Goal: Task Accomplishment & Management: Complete application form

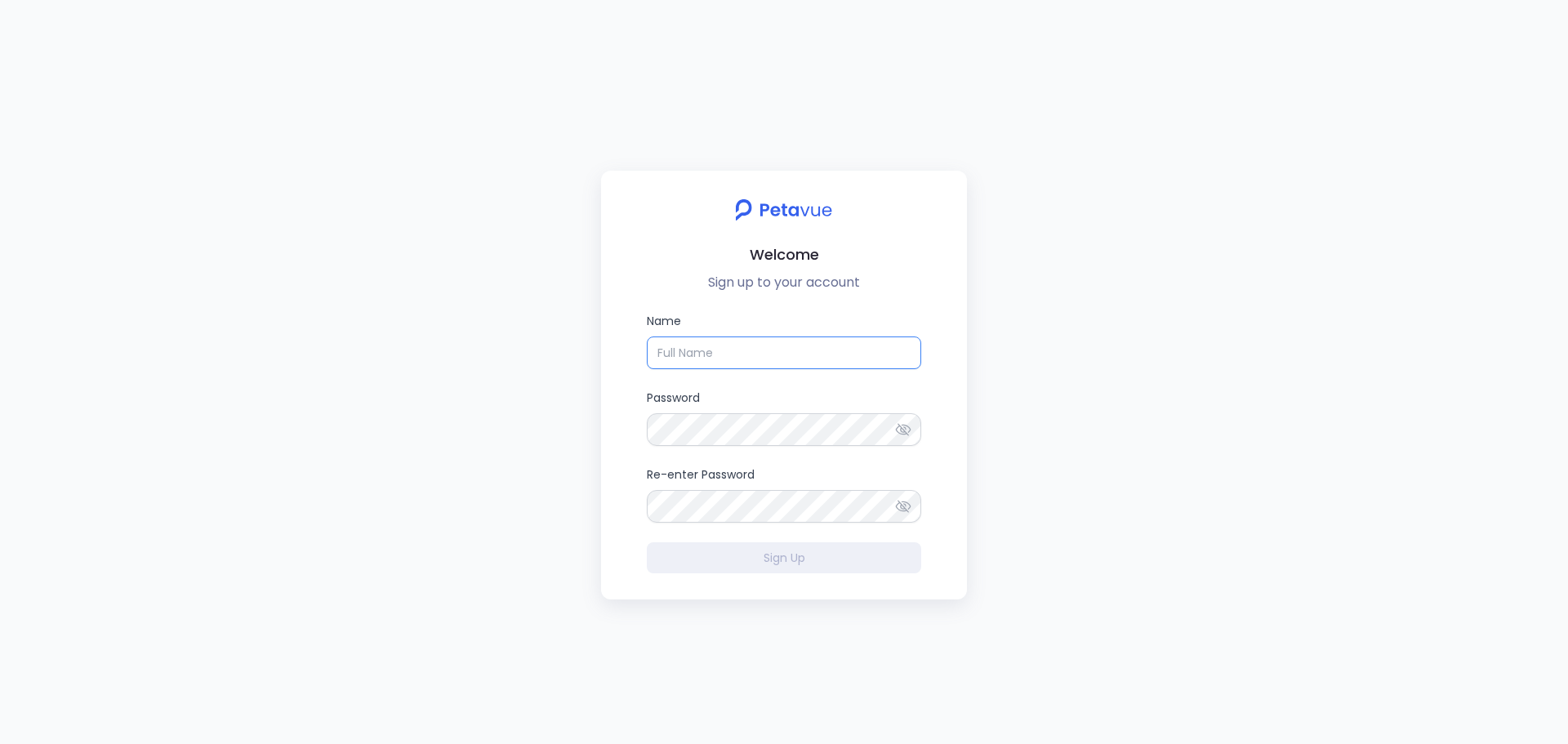
click at [691, 357] on input "Name" at bounding box center [784, 352] width 275 height 32
click at [701, 357] on input "[PERSON_NAME]" at bounding box center [784, 352] width 275 height 32
type input "[PERSON_NAME]"
click at [572, 427] on div "Welcome Sign up to your account Name [PERSON_NAME] Password Re-enter Password S…" at bounding box center [784, 372] width 1568 height 744
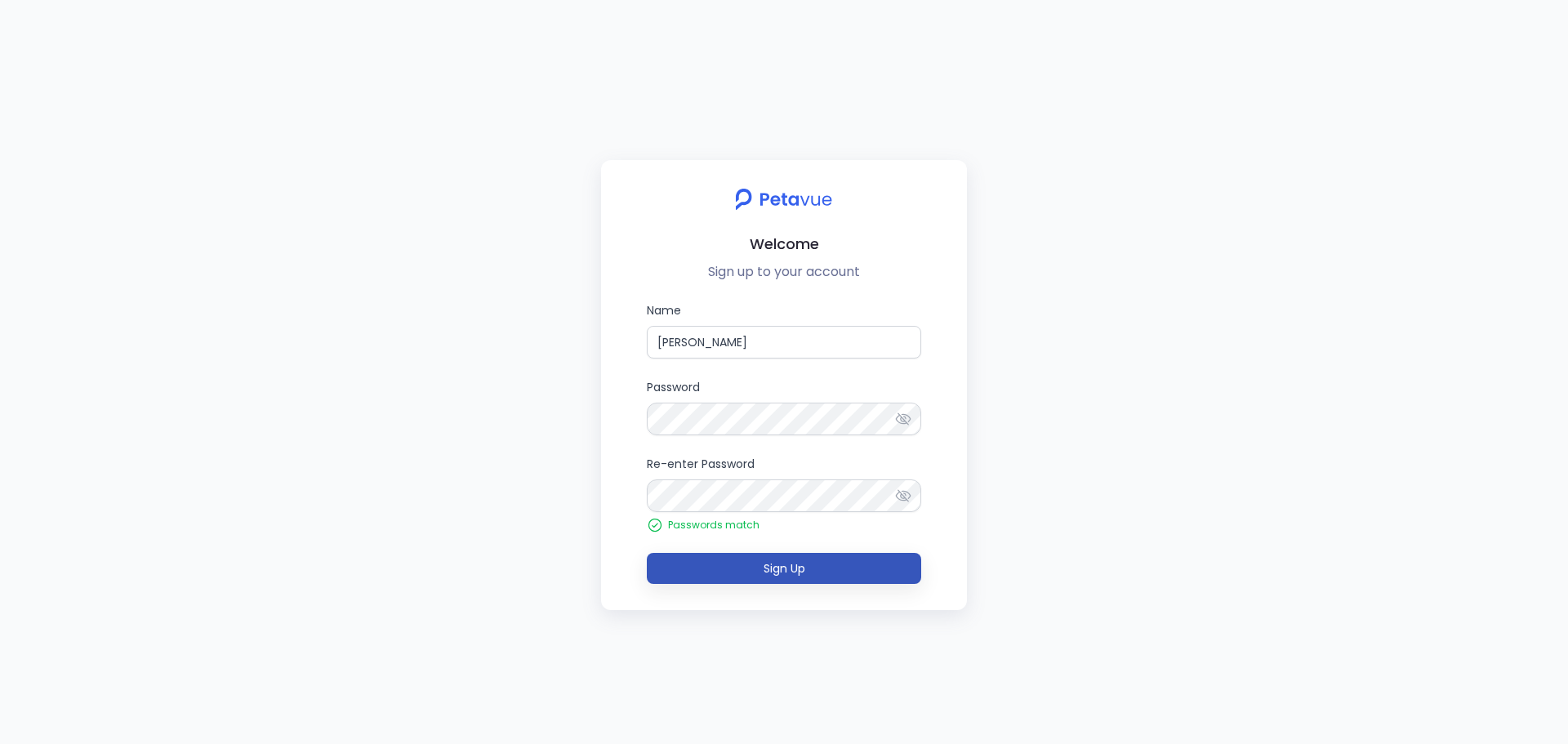
click at [780, 578] on button "Sign Up" at bounding box center [784, 569] width 275 height 31
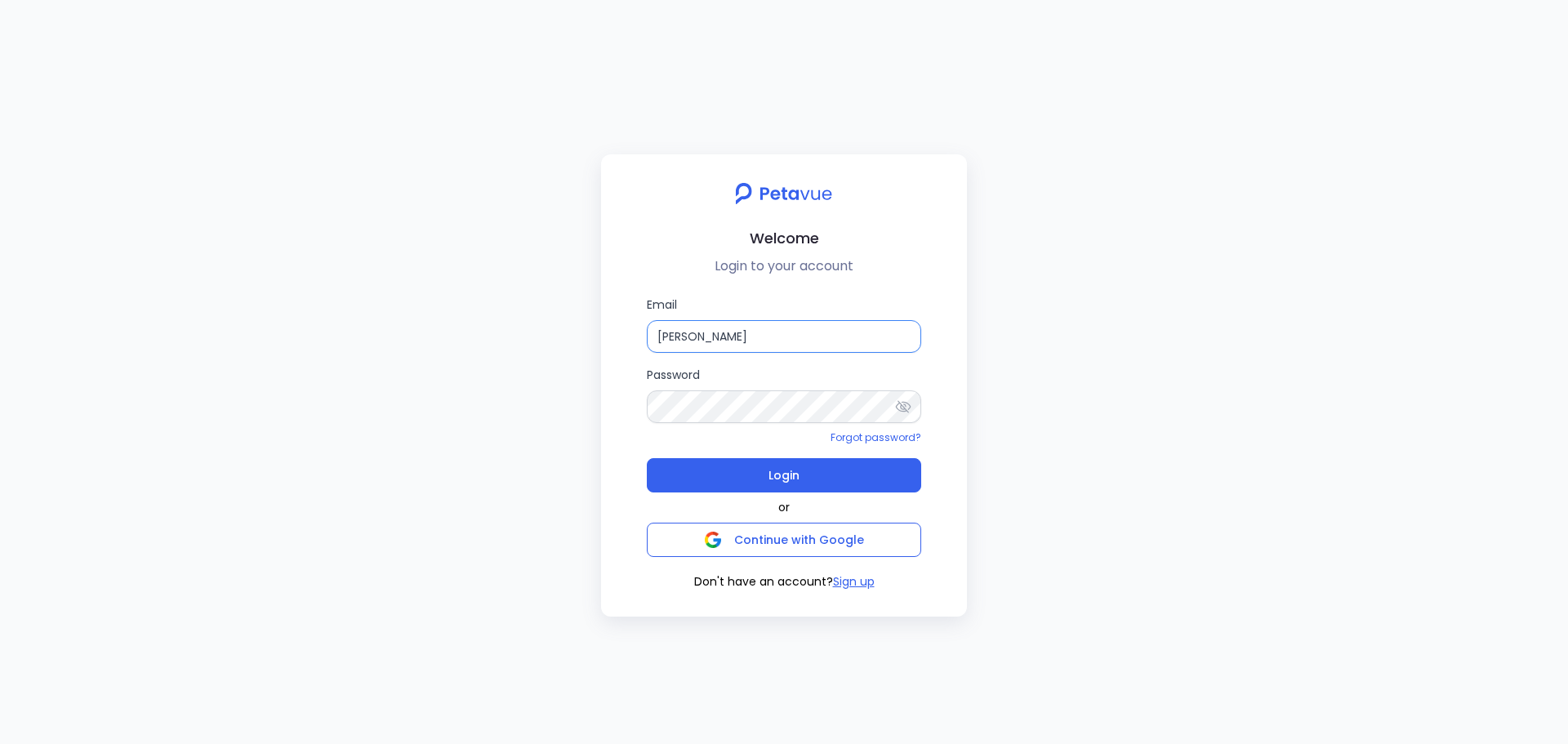
drag, startPoint x: 728, startPoint y: 337, endPoint x: 735, endPoint y: 335, distance: 7.3
click at [728, 337] on input "[PERSON_NAME]" at bounding box center [784, 335] width 275 height 32
drag, startPoint x: 738, startPoint y: 335, endPoint x: 596, endPoint y: 332, distance: 142.0
click at [596, 332] on div "Welcome Login to your account Email [PERSON_NAME] Password Forgot password? Log…" at bounding box center [784, 372] width 1568 height 744
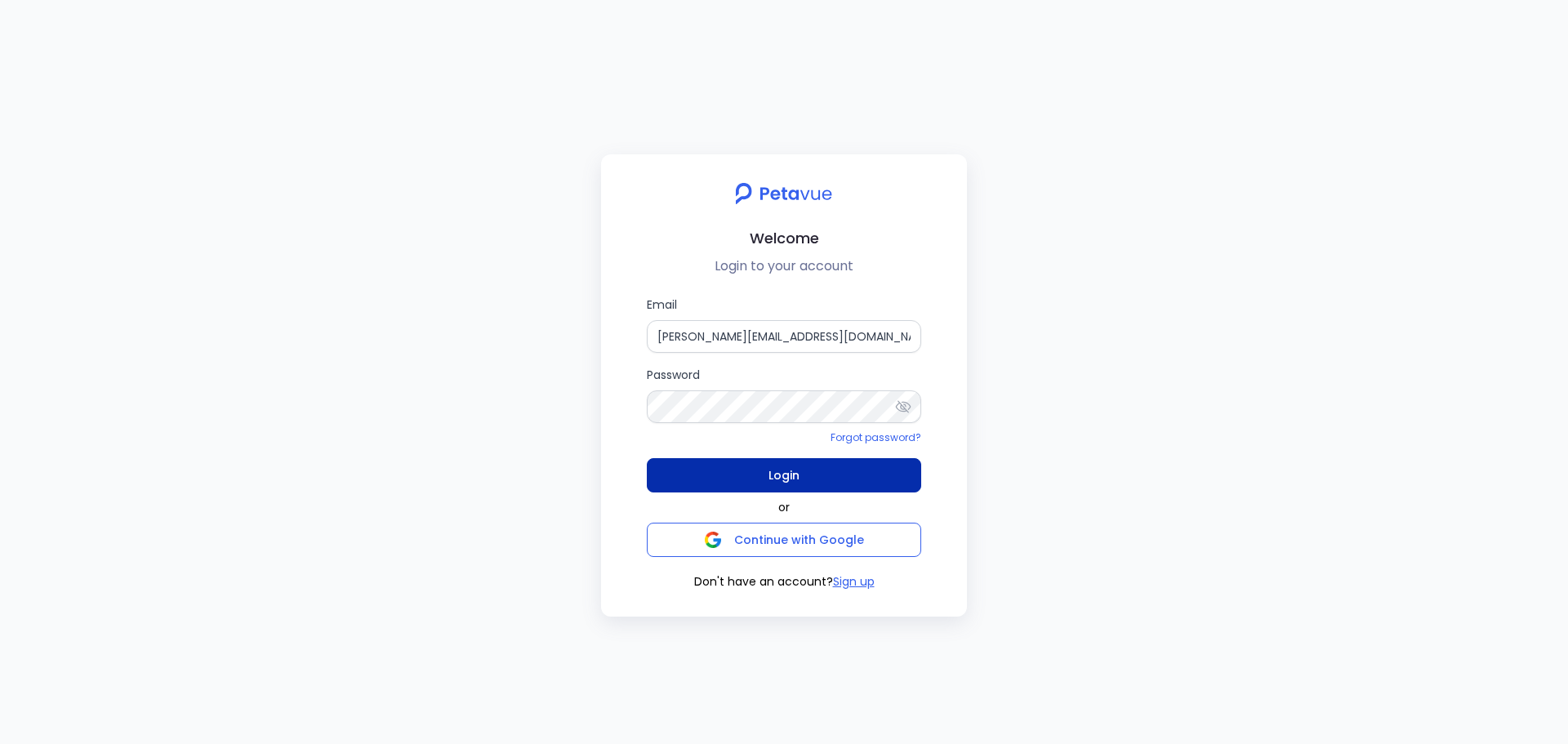
click at [779, 481] on span "Login" at bounding box center [784, 474] width 31 height 23
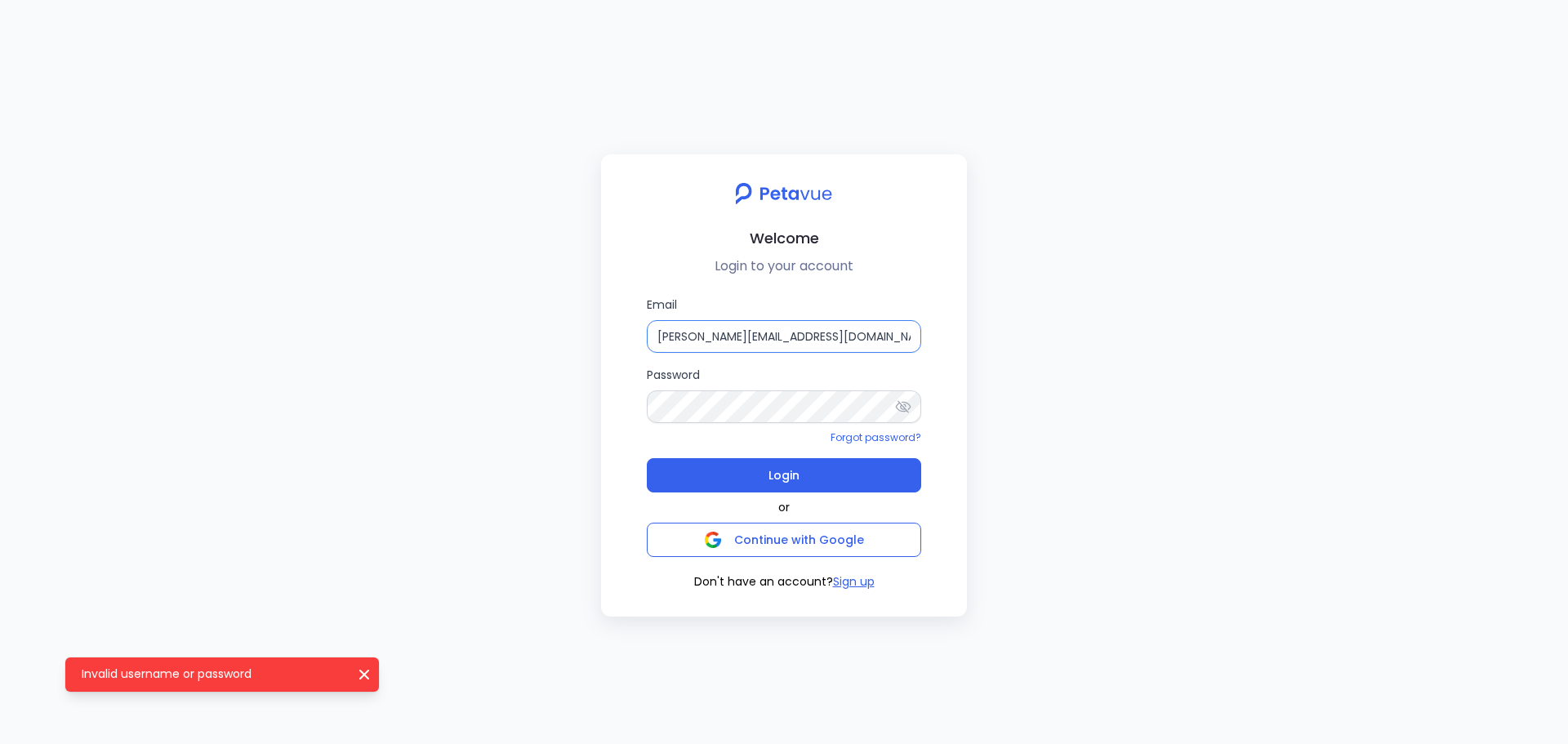
click at [779, 331] on input "[PERSON_NAME][EMAIL_ADDRESS][DOMAIN_NAME]" at bounding box center [784, 335] width 275 height 32
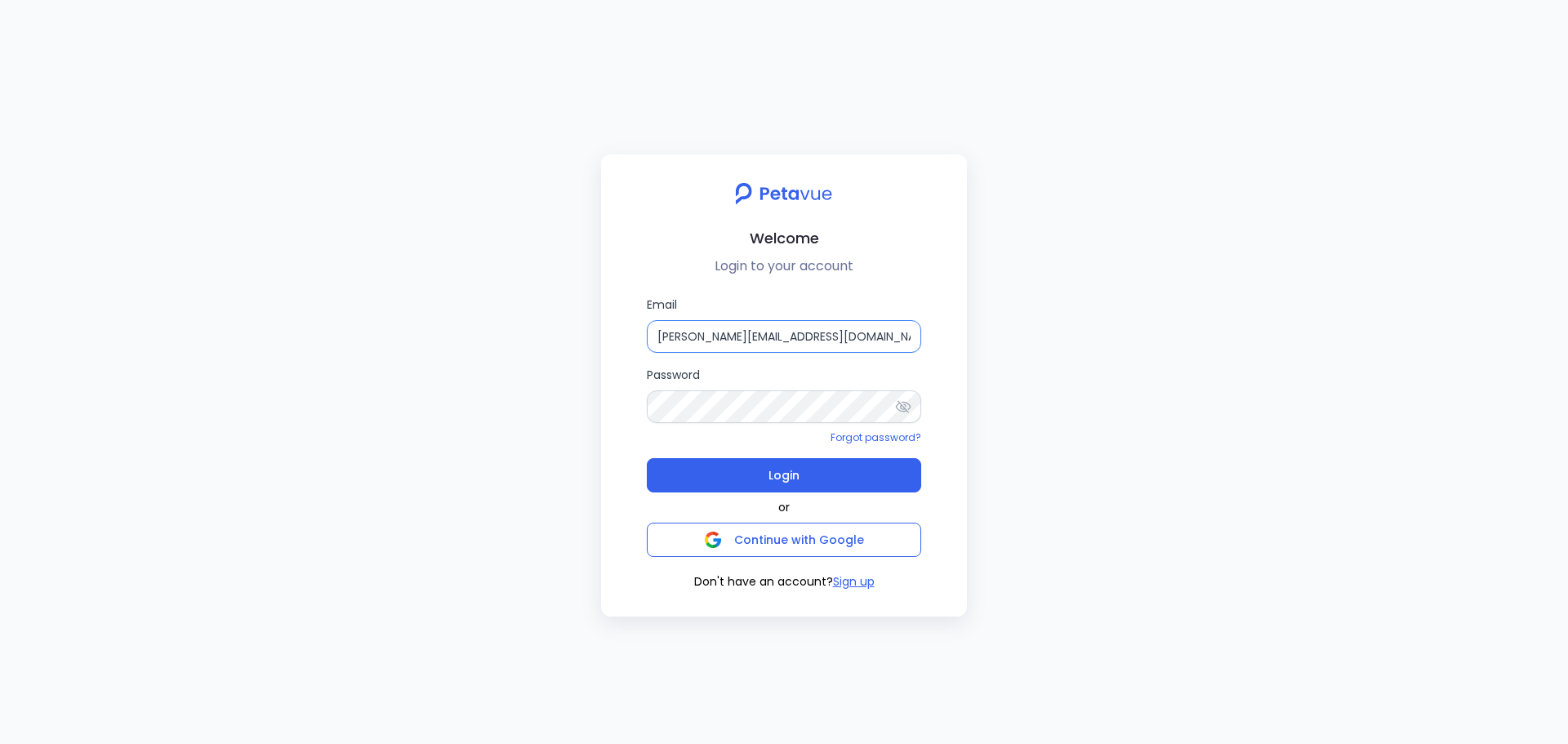
drag, startPoint x: 838, startPoint y: 331, endPoint x: 527, endPoint y: 322, distance: 311.1
click at [527, 322] on div "Welcome Login to your account Email [PERSON_NAME][EMAIL_ADDRESS][DOMAIN_NAME] P…" at bounding box center [784, 372] width 1568 height 744
type input "[PERSON_NAME]"
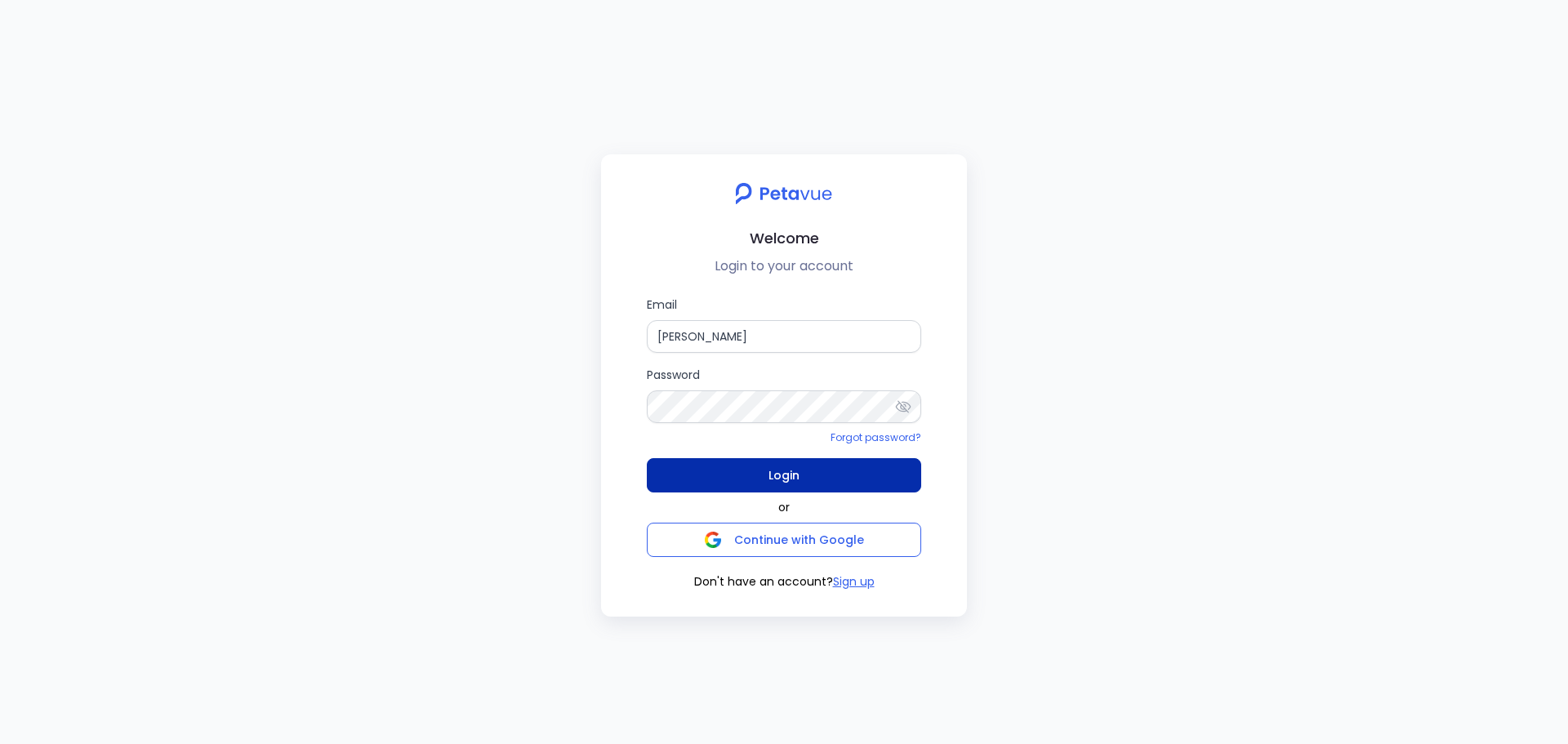
click at [801, 477] on button "Login" at bounding box center [784, 474] width 275 height 34
click at [782, 334] on input "[PERSON_NAME]" at bounding box center [784, 335] width 275 height 32
click at [784, 325] on input "[PERSON_NAME]" at bounding box center [784, 335] width 275 height 32
click at [697, 244] on h2 "Welcome" at bounding box center [784, 238] width 339 height 24
click at [858, 584] on button "Sign up" at bounding box center [853, 581] width 41 height 17
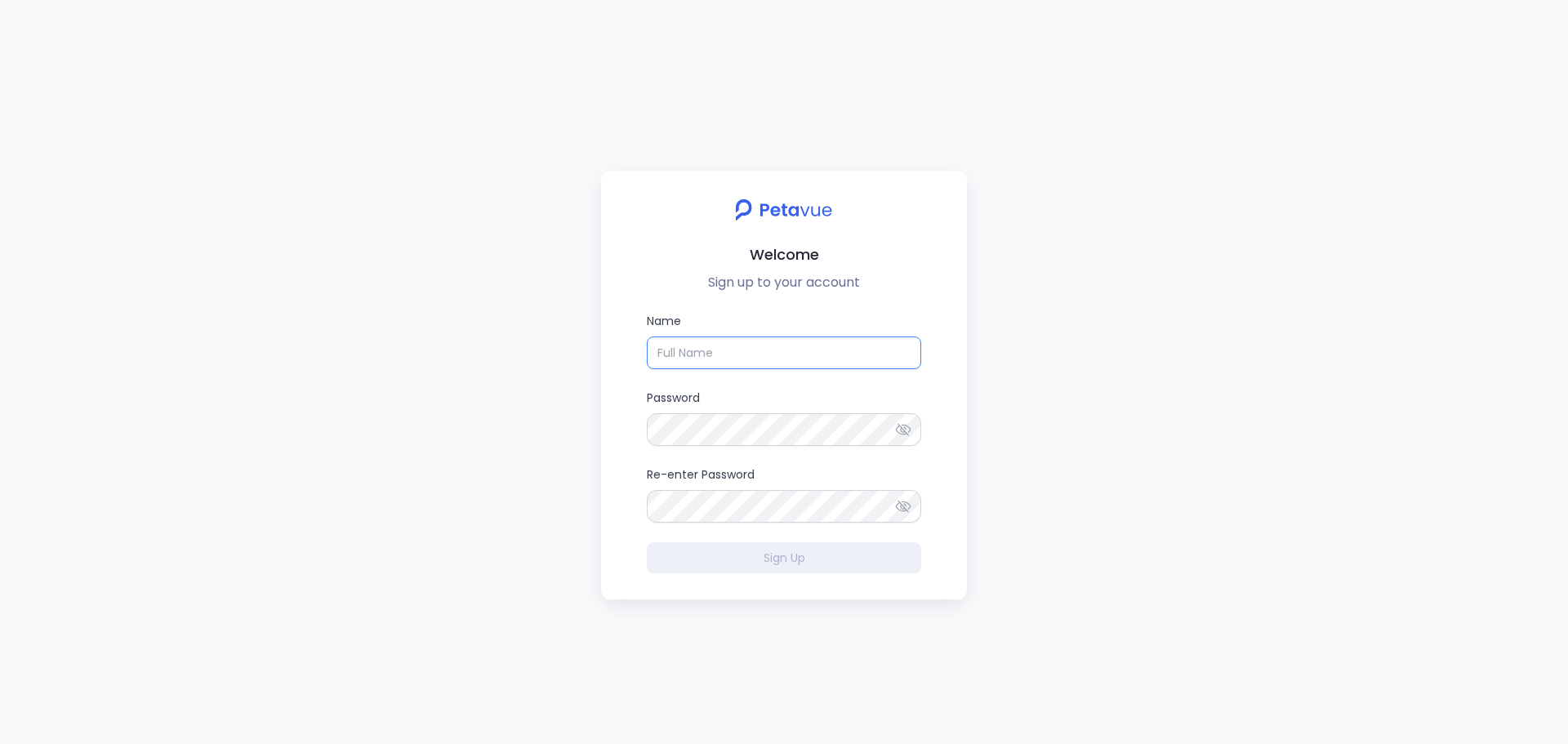
type input "[PERSON_NAME]"
click at [793, 393] on label "Password" at bounding box center [784, 417] width 275 height 57
click at [755, 340] on input "[PERSON_NAME]" at bounding box center [784, 352] width 275 height 32
drag, startPoint x: 512, startPoint y: 341, endPoint x: 470, endPoint y: 339, distance: 42.0
click at [470, 339] on div "Welcome Sign up to your account Name [PERSON_NAME] Password Re-enter Password S…" at bounding box center [784, 372] width 1568 height 744
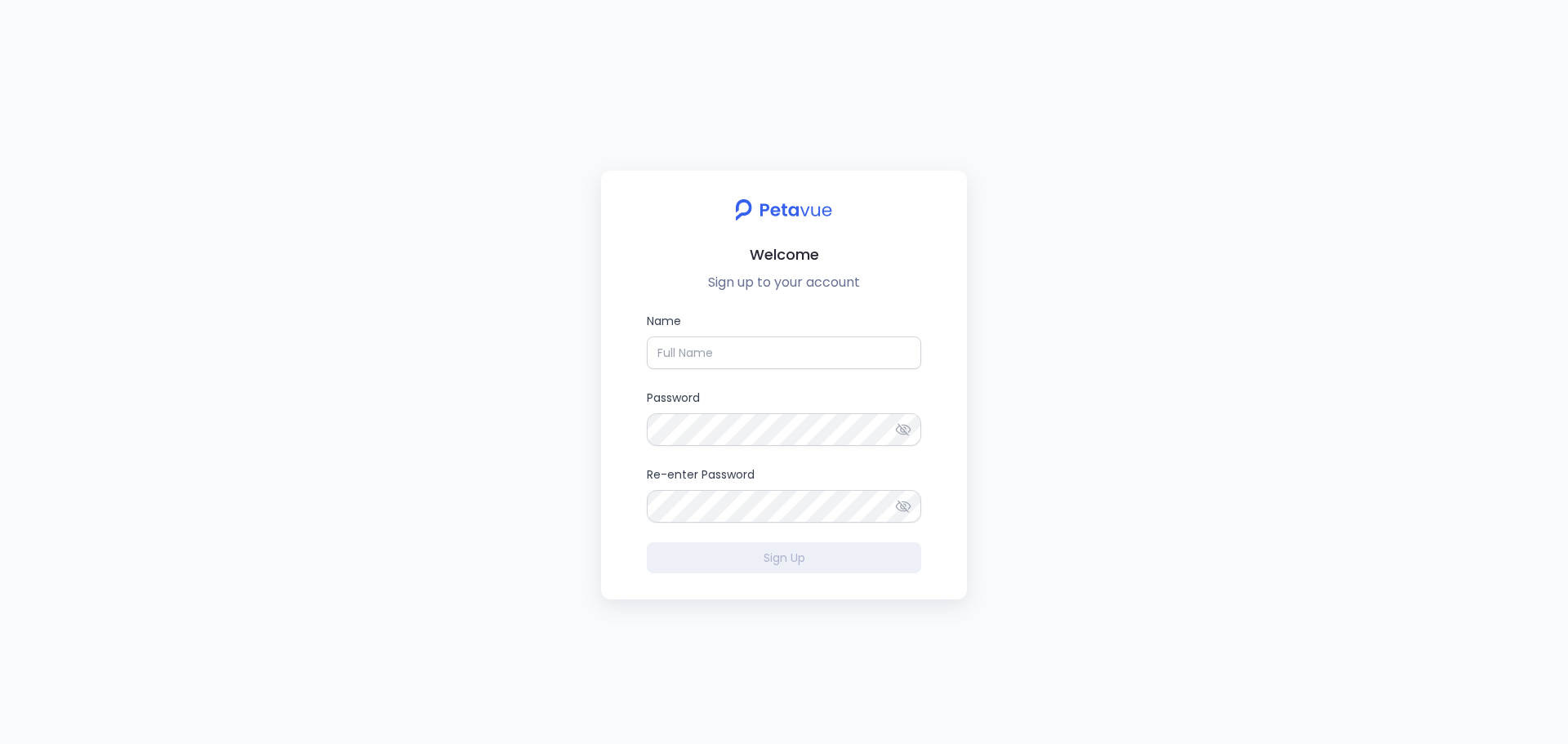
click at [500, 386] on div "Welcome Sign up to your account Name Password Re-enter Password Sign Up" at bounding box center [784, 372] width 1568 height 744
click at [434, 421] on div "Welcome Sign up to your account Name Password Re-enter Password Sign Up" at bounding box center [784, 372] width 1568 height 744
click at [320, 494] on div "Welcome Sign up to your account Name Password Re-enter Password Sign Up" at bounding box center [784, 372] width 1568 height 744
click at [743, 356] on input "Name" at bounding box center [784, 352] width 275 height 32
type input "[PERSON_NAME]"
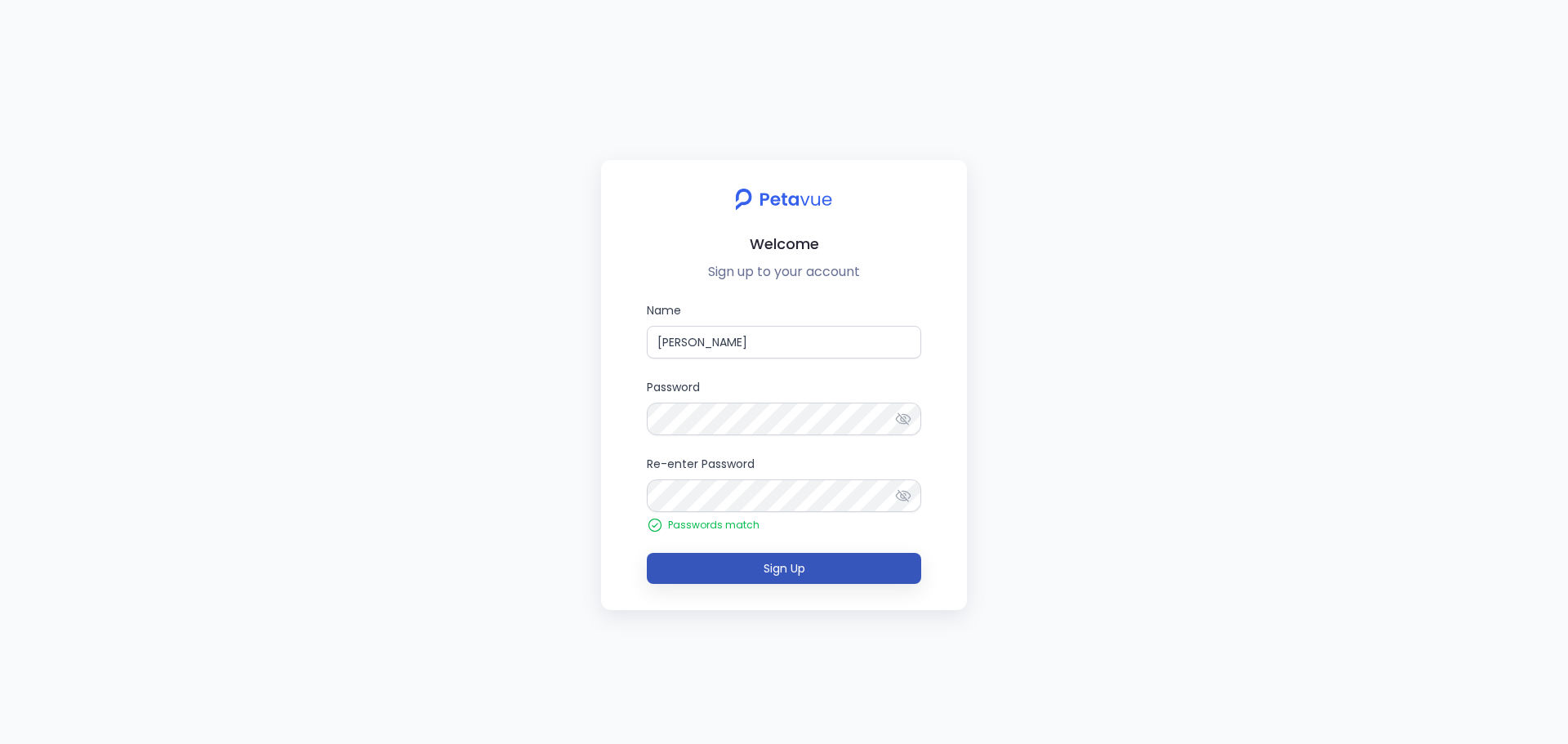
click at [740, 559] on button "Sign Up" at bounding box center [784, 569] width 275 height 31
